Goal: Find contact information: Find contact information

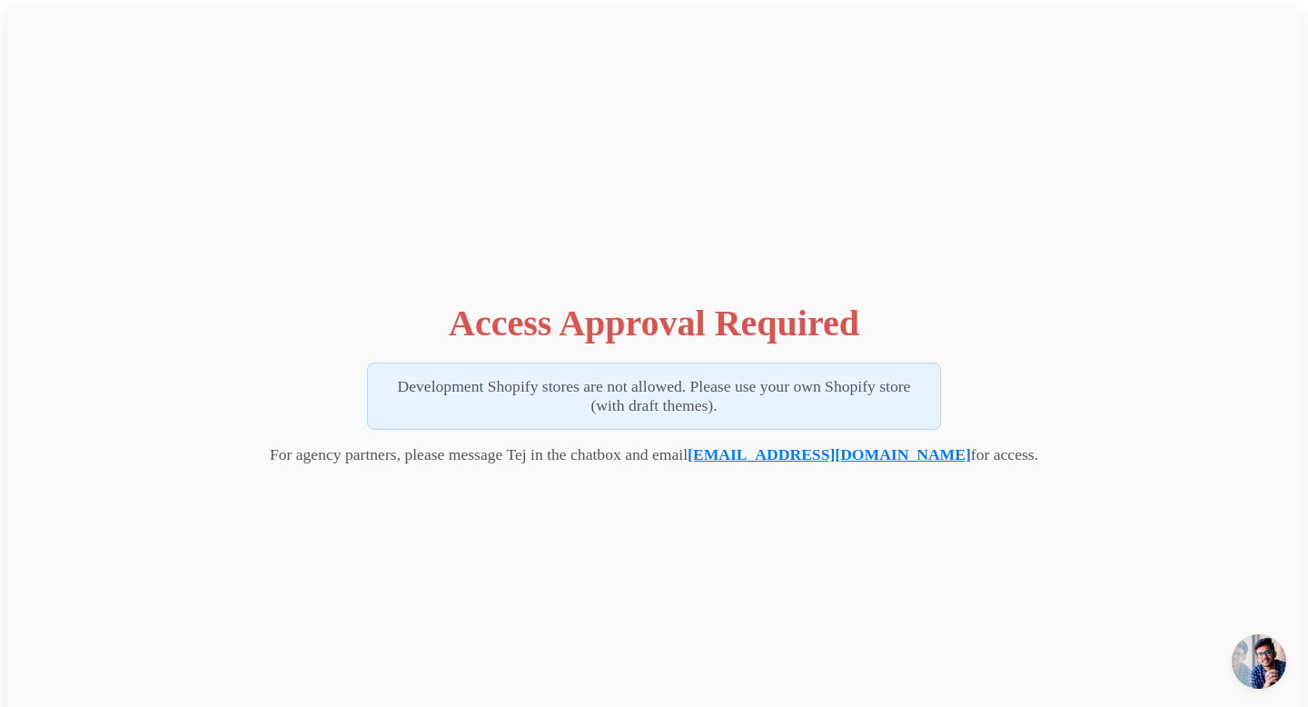
click at [806, 451] on link "[EMAIL_ADDRESS][DOMAIN_NAME]" at bounding box center [829, 454] width 283 height 18
